Goal: Task Accomplishment & Management: Manage account settings

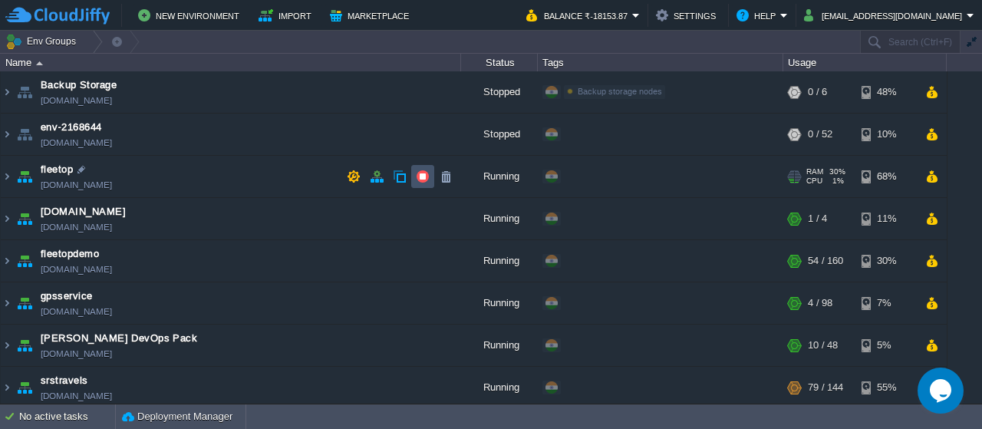
click at [417, 176] on button "button" at bounding box center [423, 177] width 14 height 14
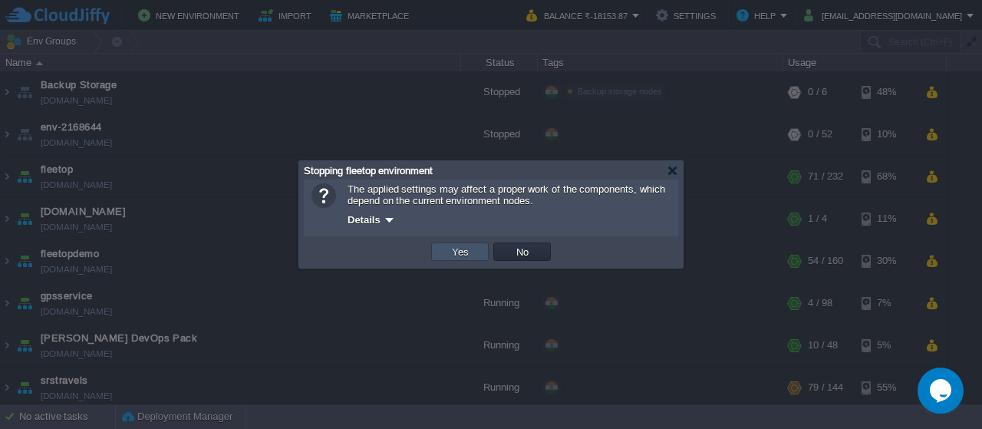
click at [464, 249] on button "Yes" at bounding box center [460, 252] width 26 height 14
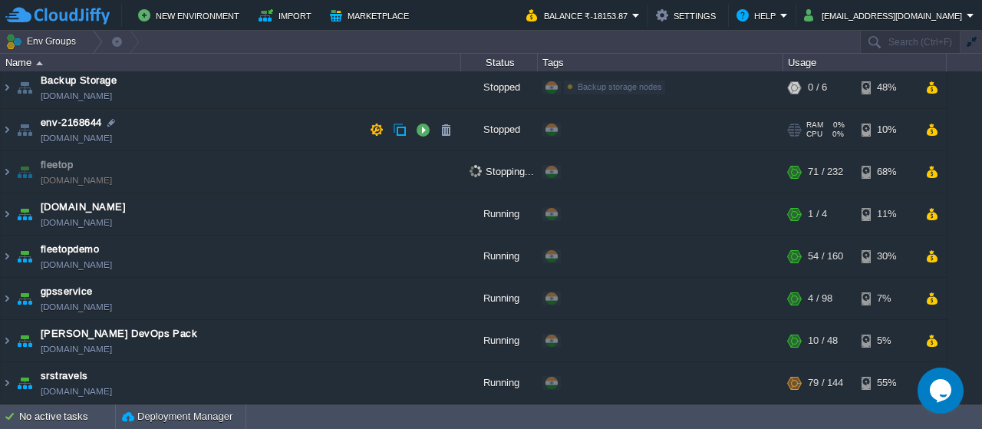
scroll to position [5, 0]
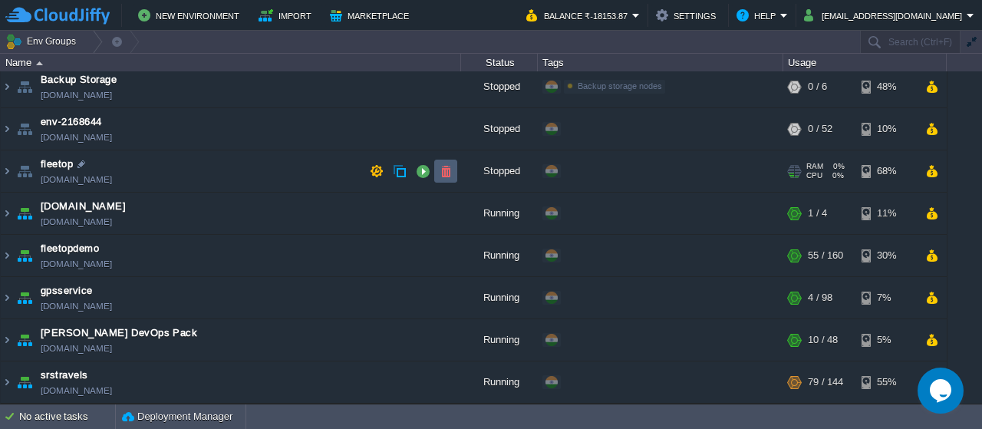
click at [444, 179] on td at bounding box center [445, 171] width 23 height 23
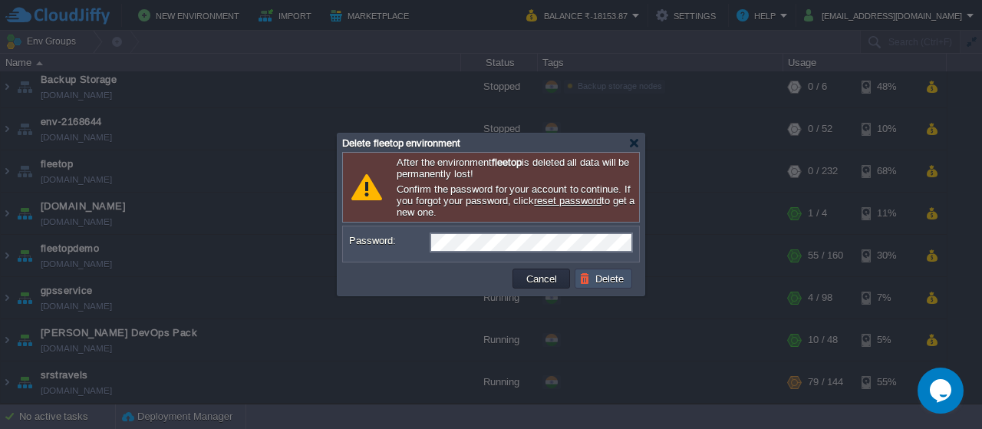
click at [599, 284] on button "Delete" at bounding box center [603, 279] width 49 height 14
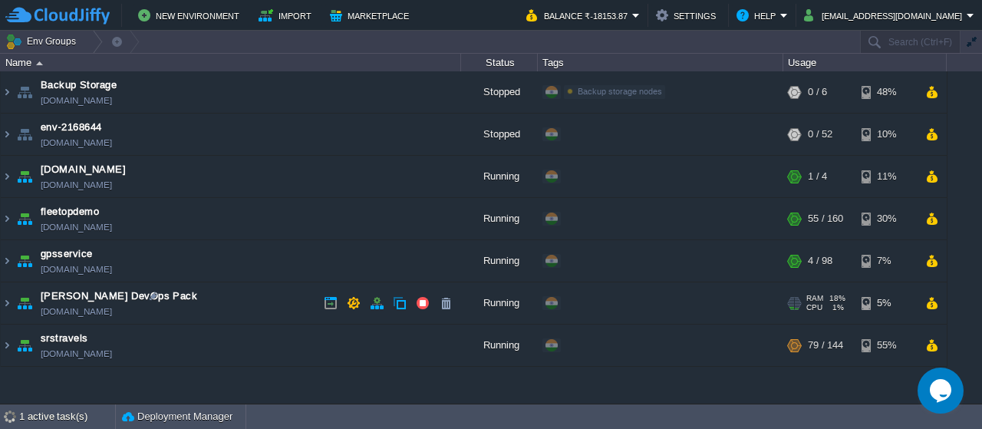
scroll to position [0, 0]
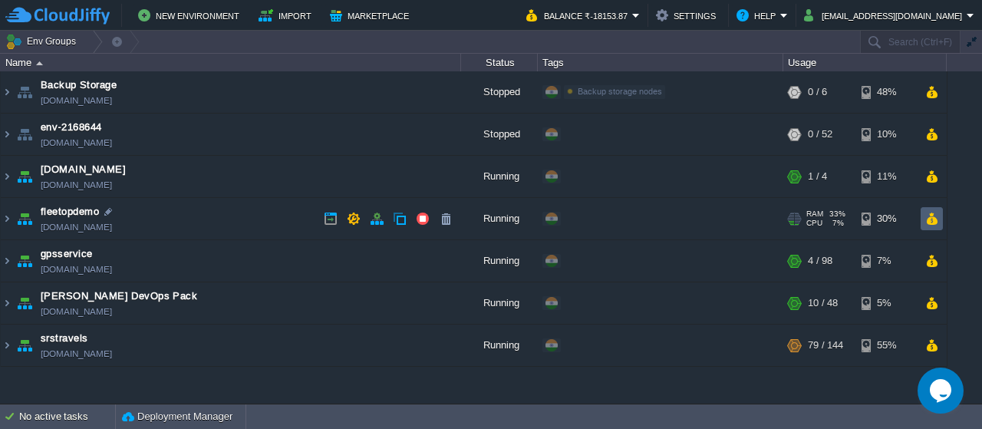
click at [936, 219] on button "button" at bounding box center [932, 219] width 13 height 14
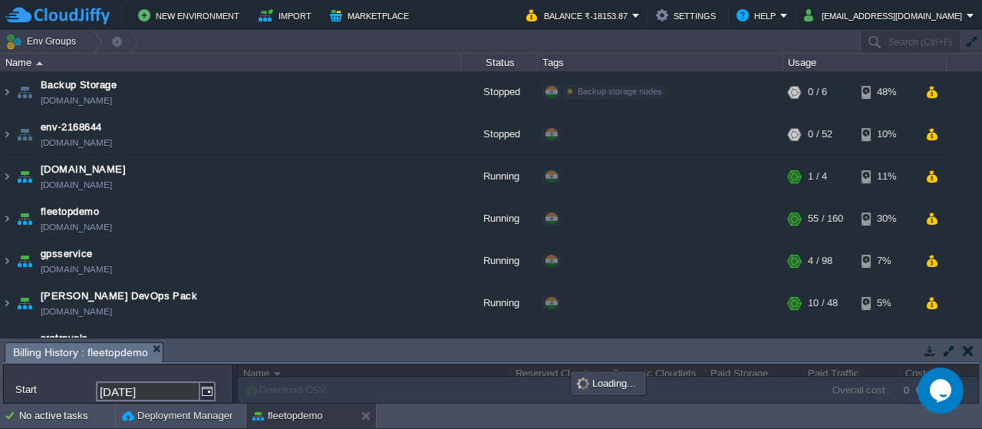
click at [944, 352] on button "button" at bounding box center [949, 351] width 14 height 14
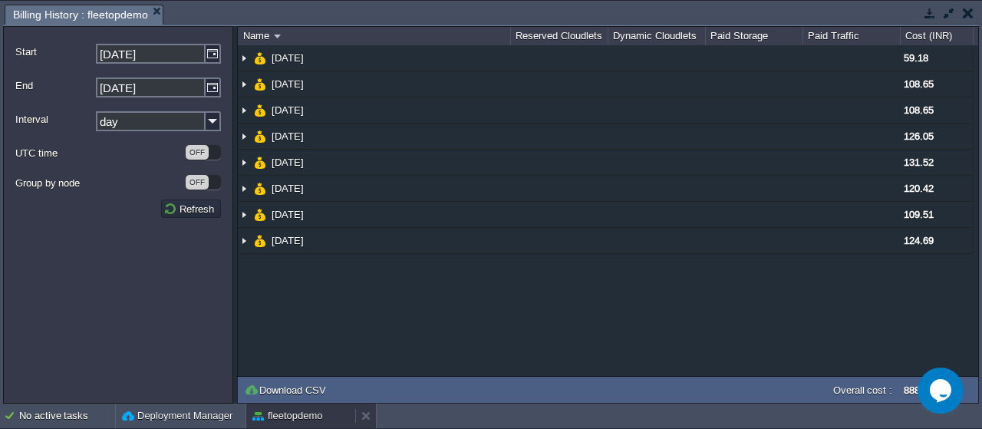
click at [302, 423] on button "fleetopdemo" at bounding box center [287, 415] width 71 height 15
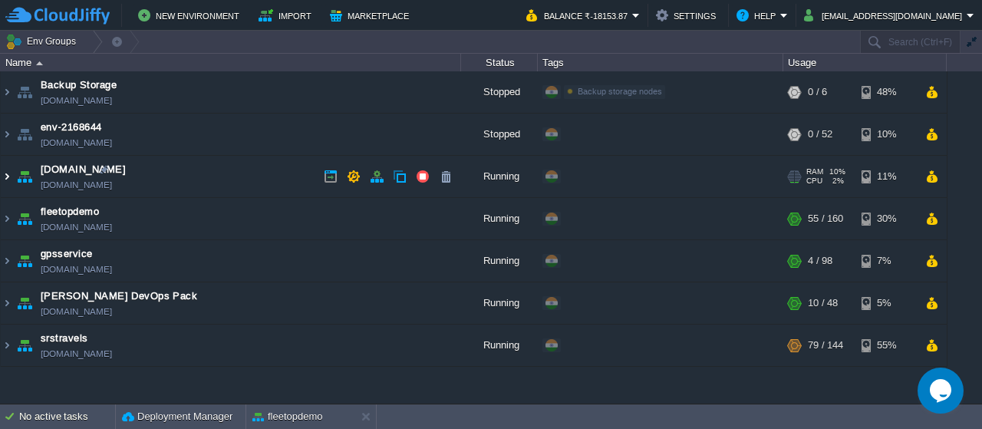
click at [4, 180] on img at bounding box center [7, 176] width 12 height 41
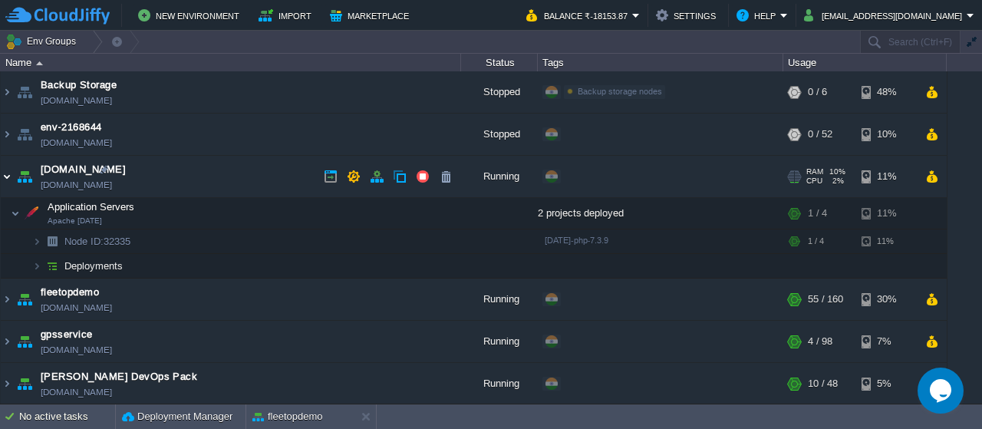
click at [12, 177] on img at bounding box center [7, 176] width 12 height 41
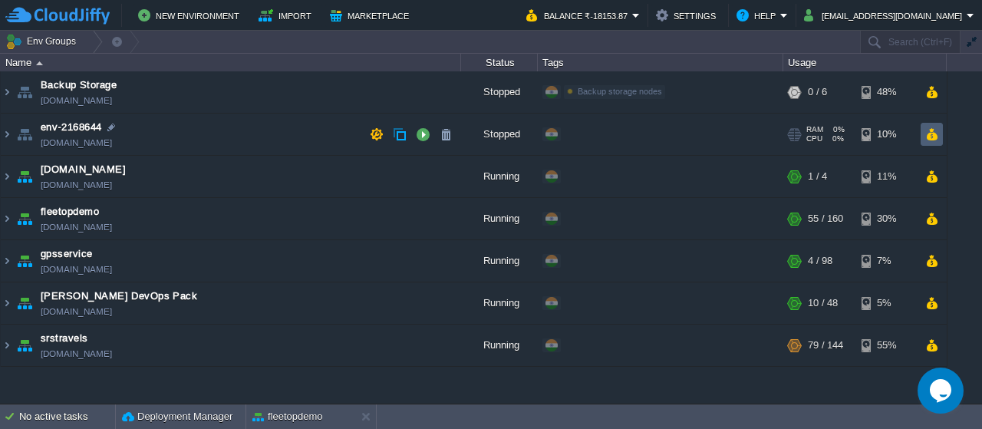
click at [927, 140] on button "button" at bounding box center [932, 134] width 13 height 14
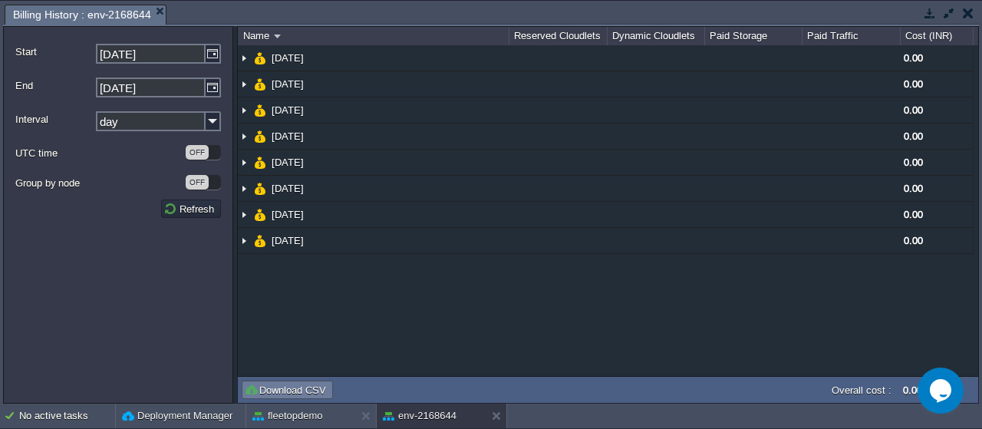
click at [281, 382] on td "Download CSV" at bounding box center [287, 390] width 91 height 18
click at [206, 417] on button "Deployment Manager" at bounding box center [177, 415] width 111 height 15
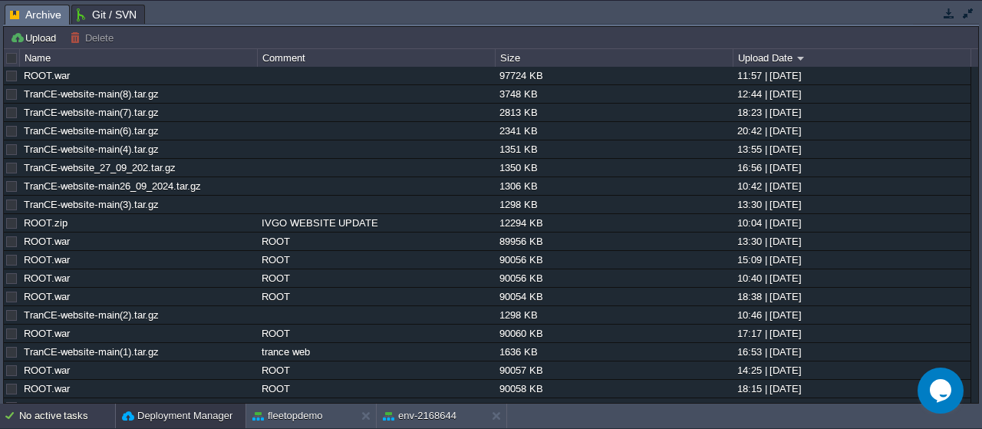
click at [73, 421] on div "No active tasks" at bounding box center [67, 416] width 96 height 25
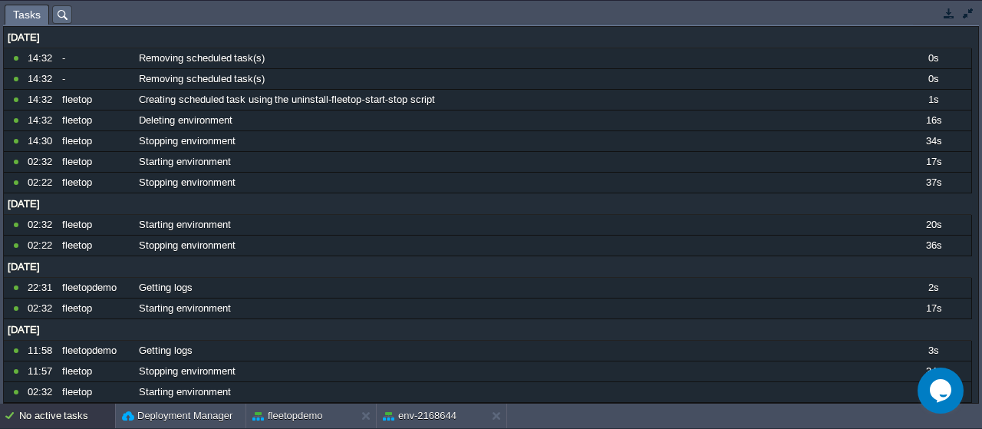
click at [373, 205] on div "[DATE]" at bounding box center [488, 204] width 968 height 20
click at [84, 411] on div "No active tasks" at bounding box center [67, 416] width 96 height 25
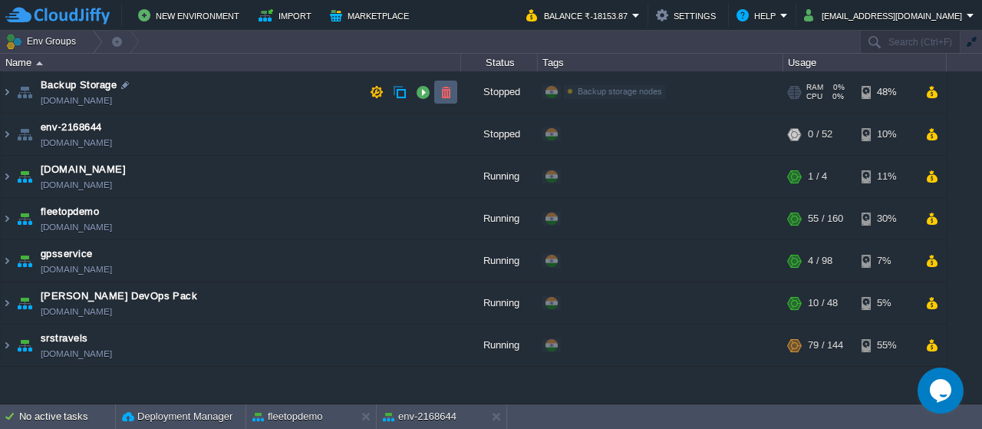
click at [442, 92] on button "button" at bounding box center [446, 92] width 14 height 14
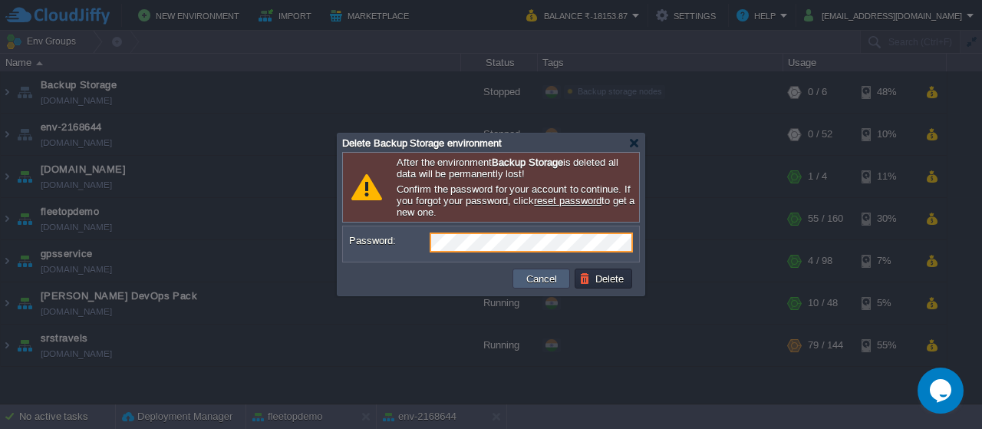
drag, startPoint x: 543, startPoint y: 279, endPoint x: 793, endPoint y: 186, distance: 266.1
click at [543, 279] on button "Cancel" at bounding box center [542, 279] width 40 height 14
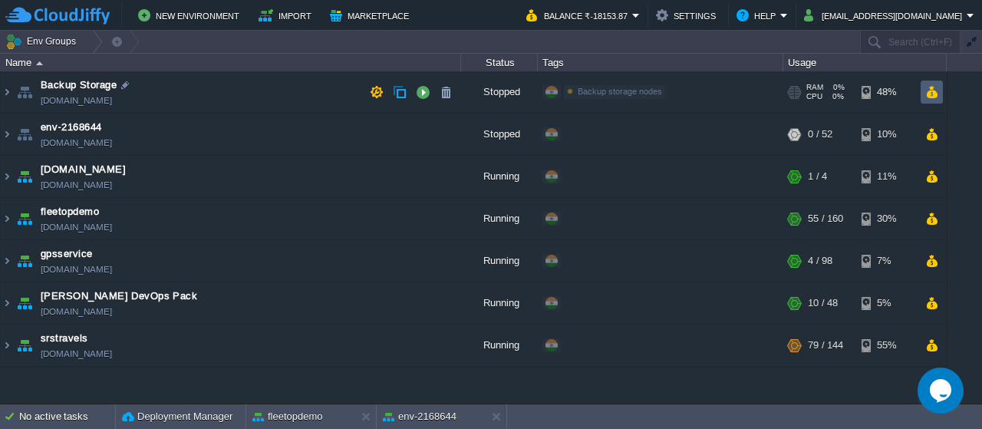
click at [939, 95] on td at bounding box center [932, 92] width 22 height 23
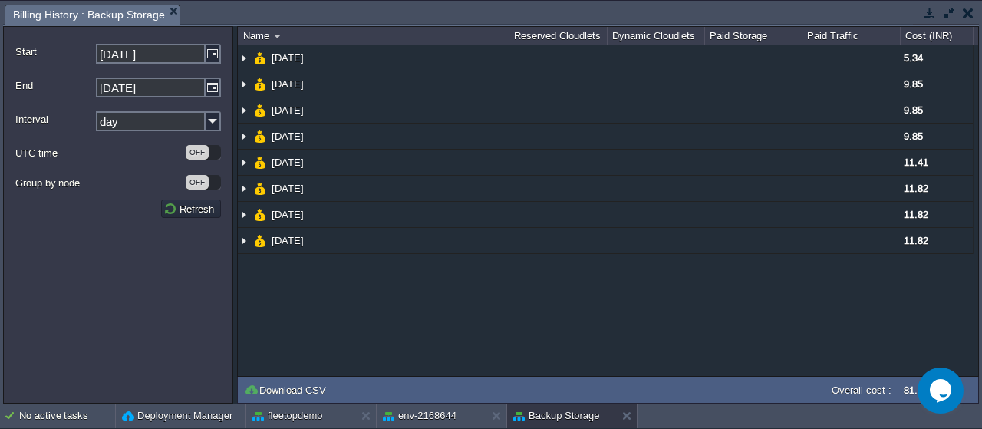
click at [967, 10] on button "button" at bounding box center [968, 13] width 11 height 14
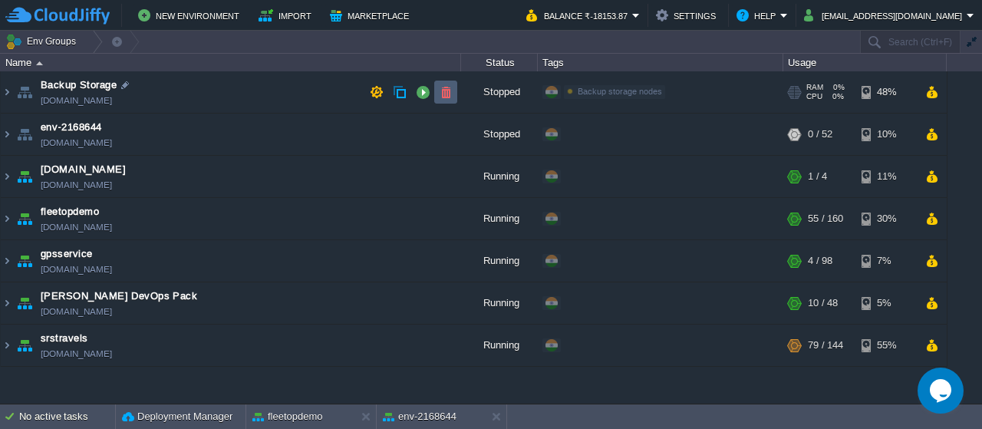
click at [445, 95] on button "button" at bounding box center [446, 92] width 14 height 14
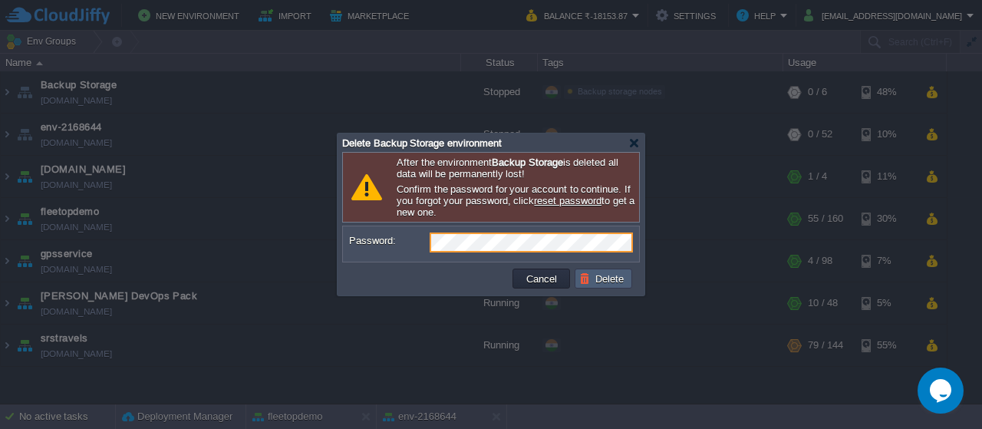
click at [604, 285] on td "Delete" at bounding box center [604, 279] width 58 height 20
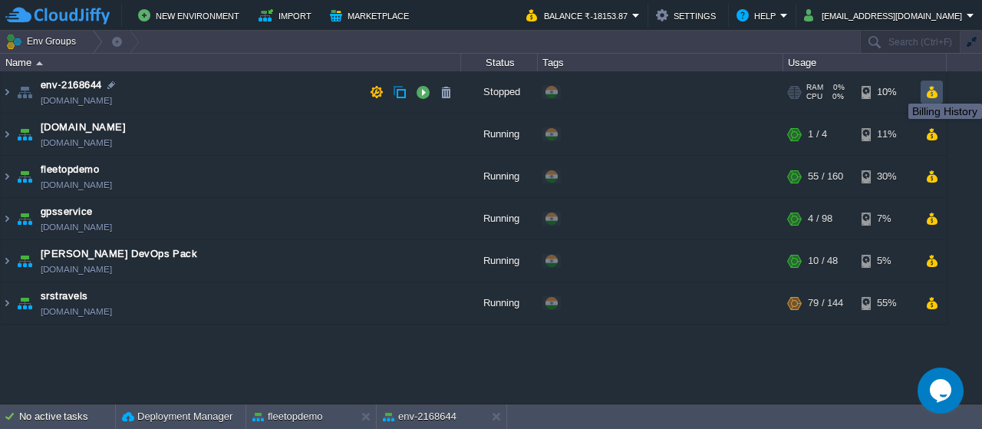
click at [936, 90] on button "button" at bounding box center [932, 92] width 13 height 14
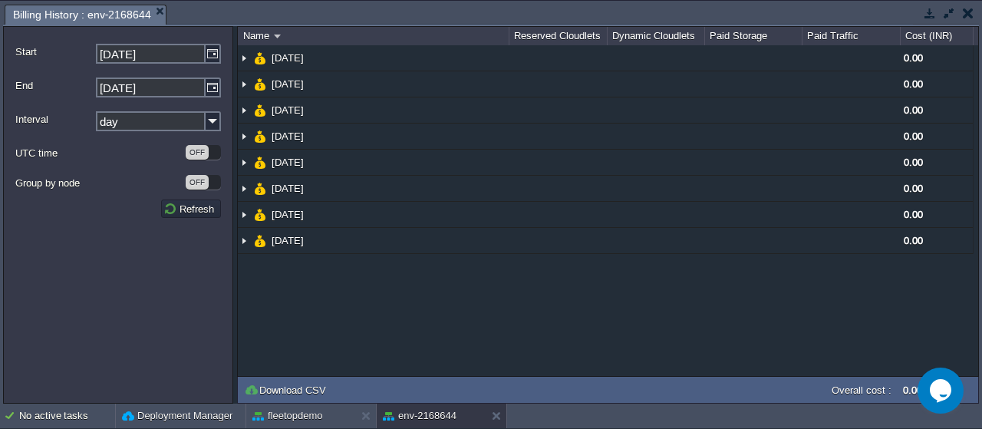
click at [964, 12] on button "button" at bounding box center [968, 13] width 11 height 14
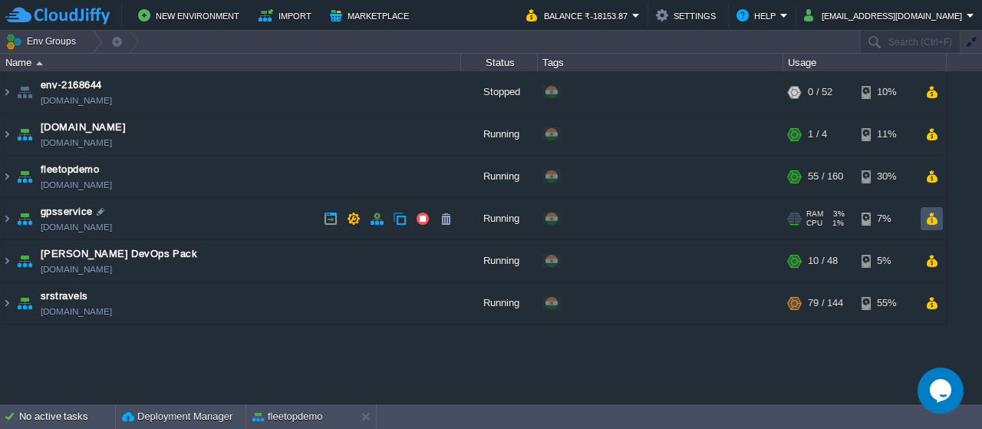
click at [927, 217] on button "button" at bounding box center [932, 219] width 13 height 14
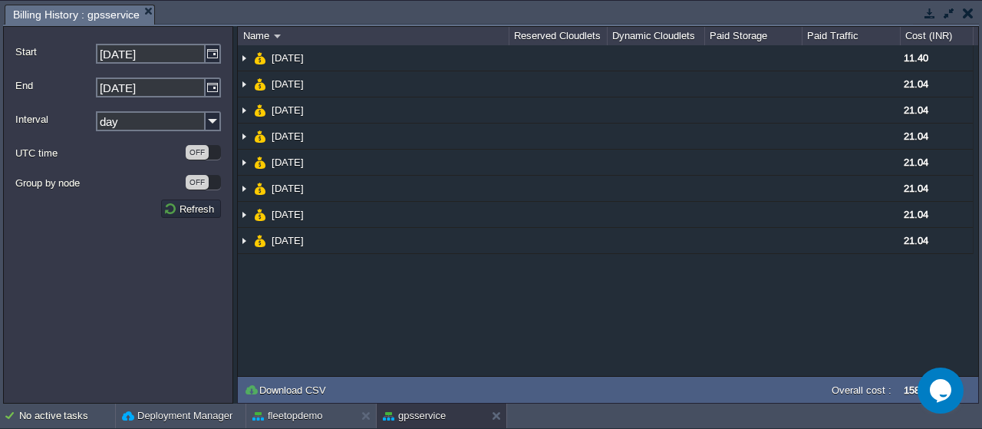
click at [961, 19] on td at bounding box center [968, 13] width 19 height 18
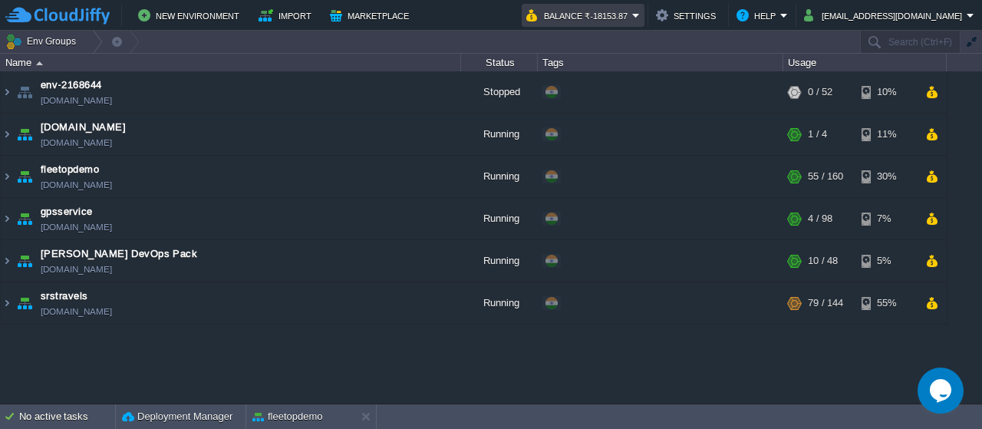
click at [632, 12] on button "Balance ₹-18153.87" at bounding box center [579, 15] width 106 height 18
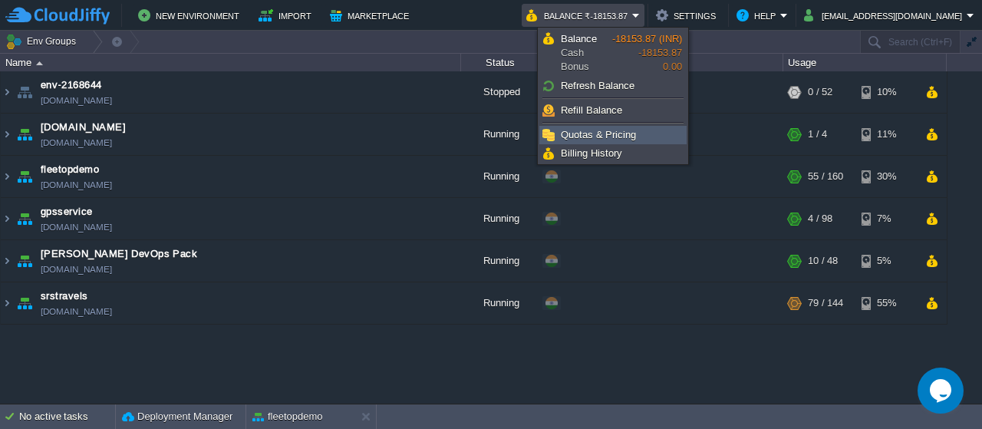
click at [615, 135] on span "Quotas & Pricing" at bounding box center [598, 135] width 75 height 12
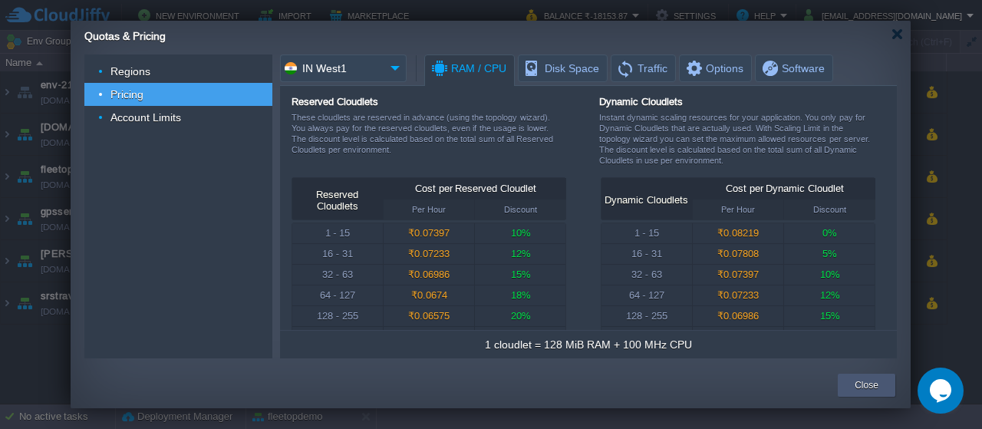
click at [863, 384] on button "Close" at bounding box center [867, 385] width 24 height 15
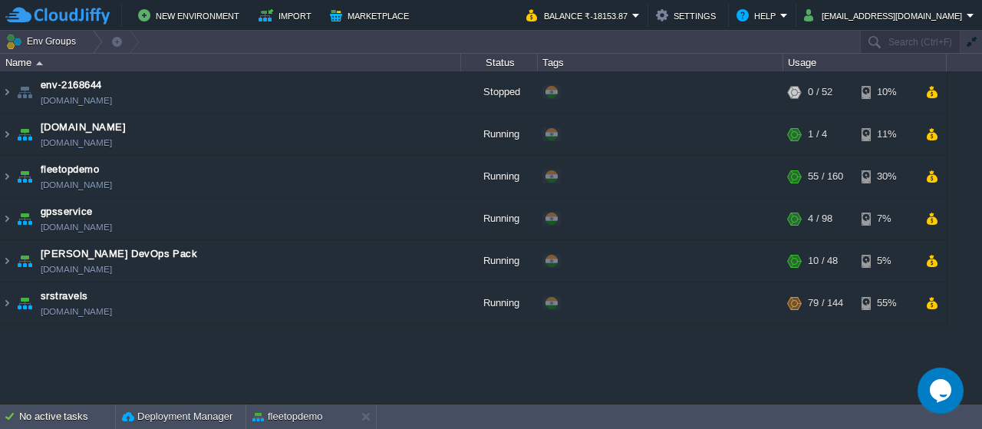
click at [606, 3] on div "New Environment Import Marketplace Bonus ₹0.00 Upgrade Account Balance ₹-18153.…" at bounding box center [491, 15] width 982 height 31
click at [608, 6] on button "Balance ₹-18153.87" at bounding box center [579, 15] width 106 height 18
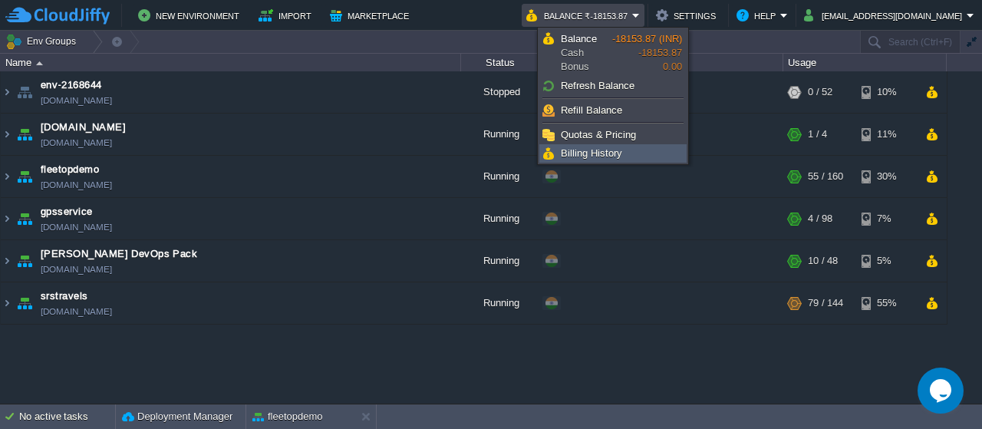
click at [604, 150] on span "Billing History" at bounding box center [591, 153] width 61 height 12
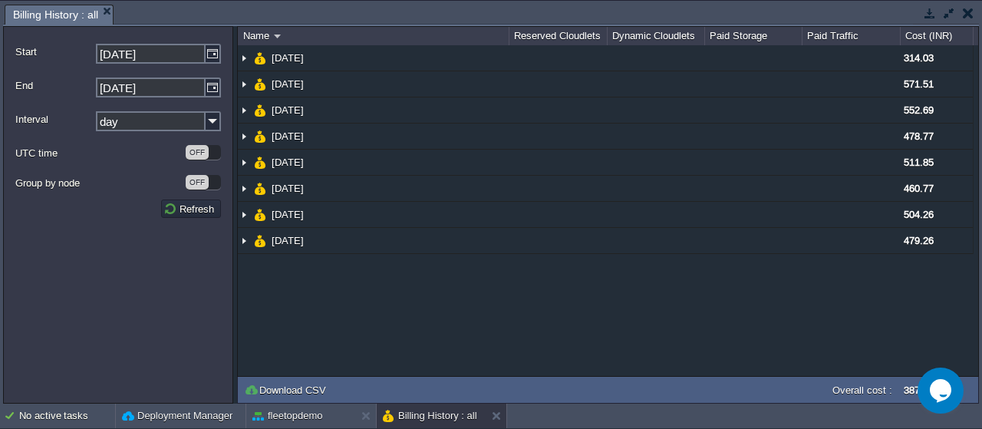
click at [222, 54] on form "Start [DATE] End [DATE] Interval day UTC time OFF Group by node OFF Refresh" at bounding box center [118, 215] width 230 height 378
click at [206, 54] on img at bounding box center [213, 54] width 15 height 20
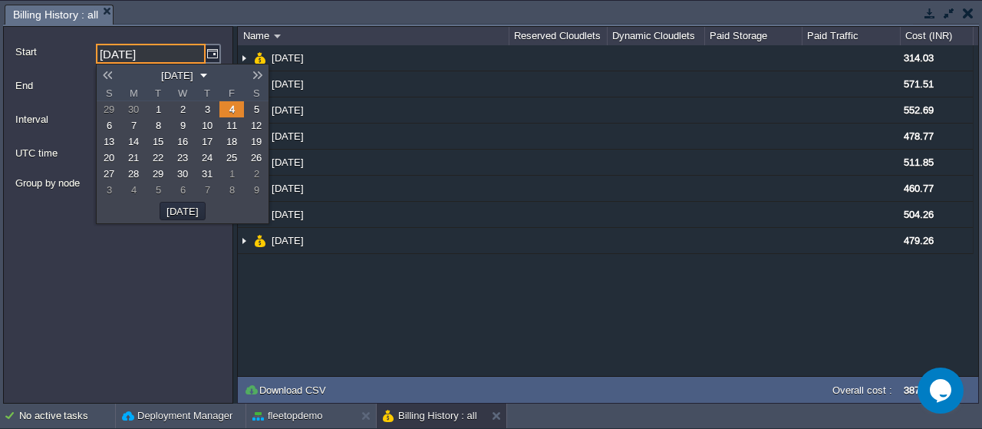
click at [114, 74] on link at bounding box center [107, 75] width 21 height 12
click at [153, 110] on link "1" at bounding box center [158, 109] width 25 height 16
type input "[DATE]"
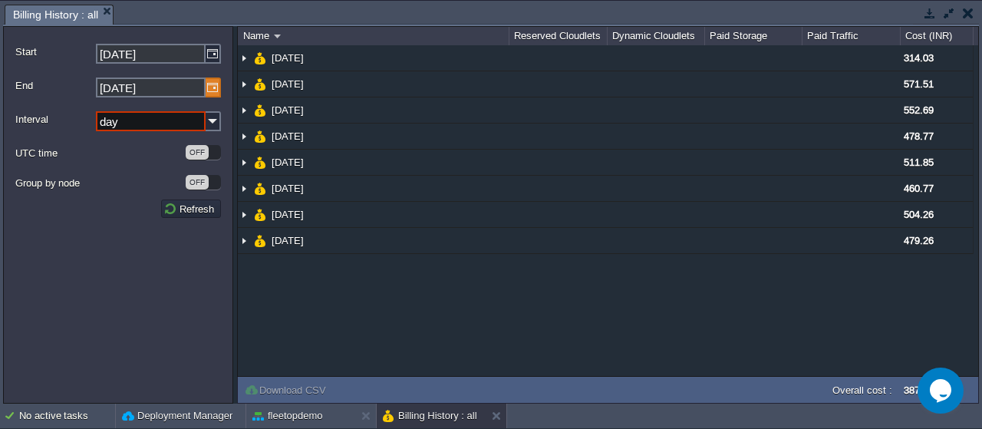
click at [214, 94] on img at bounding box center [213, 88] width 15 height 20
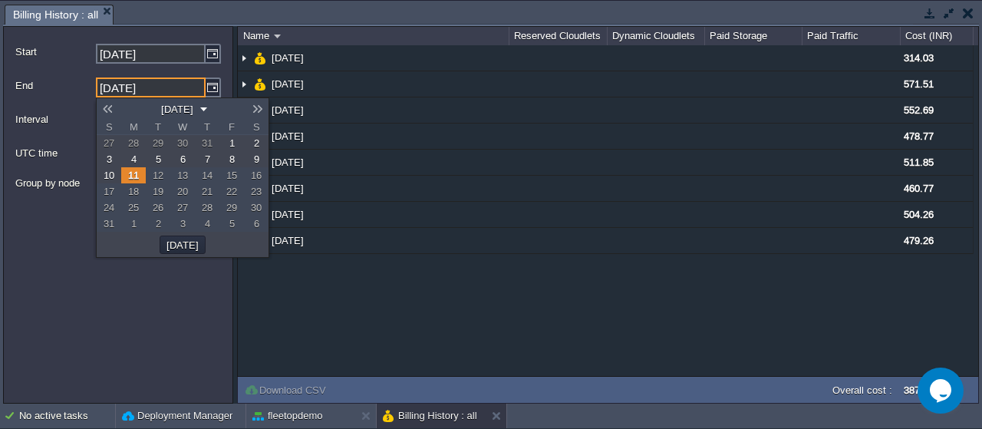
click at [114, 112] on link at bounding box center [107, 109] width 21 height 12
click at [210, 214] on link "31" at bounding box center [207, 208] width 25 height 16
type input "[DATE]"
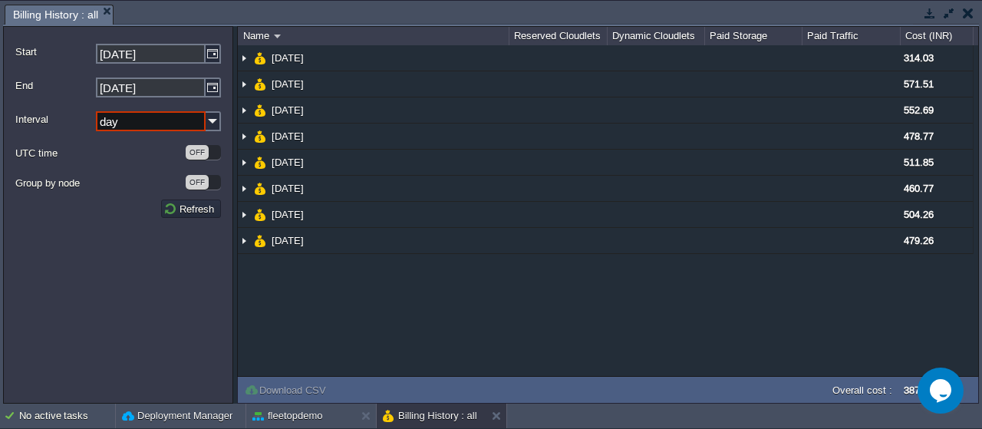
click at [211, 131] on div "Interval day" at bounding box center [118, 121] width 206 height 31
click at [194, 212] on button "Refresh" at bounding box center [190, 209] width 55 height 14
click at [195, 212] on button "Refresh" at bounding box center [190, 209] width 55 height 14
click at [196, 127] on input "day" at bounding box center [151, 121] width 110 height 20
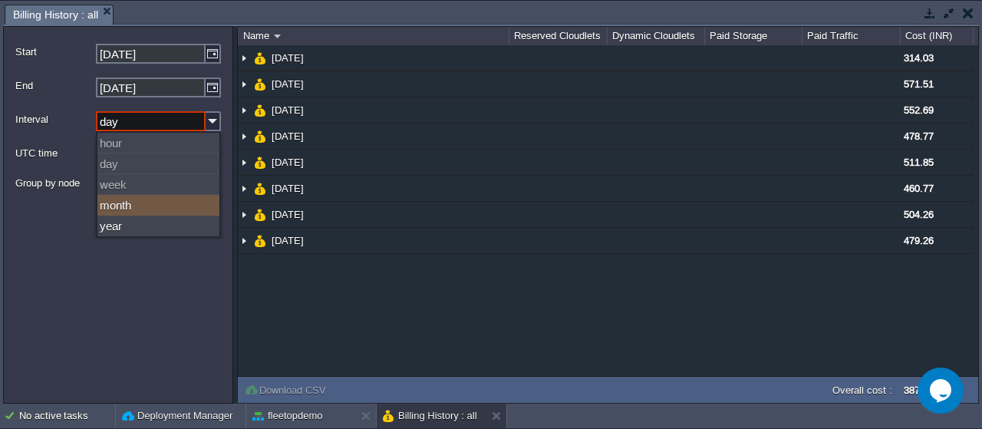
click at [132, 214] on div "month" at bounding box center [158, 205] width 122 height 21
type input "month"
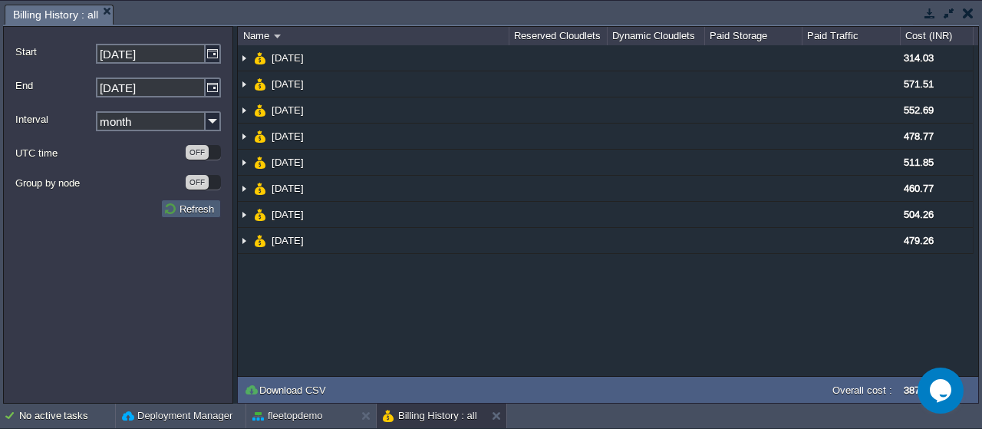
click at [198, 216] on td "Refresh" at bounding box center [191, 209] width 60 height 18
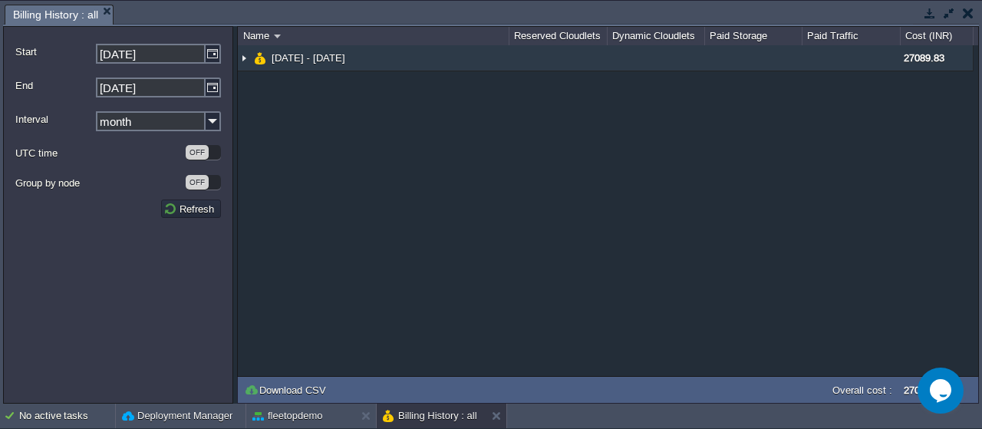
click at [245, 60] on img at bounding box center [244, 57] width 12 height 25
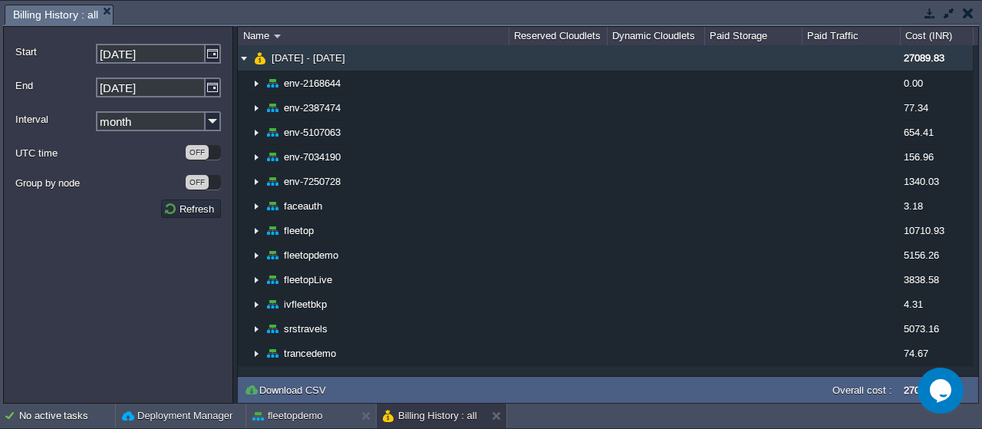
click at [241, 54] on img at bounding box center [244, 57] width 12 height 25
